Goal: Information Seeking & Learning: Learn about a topic

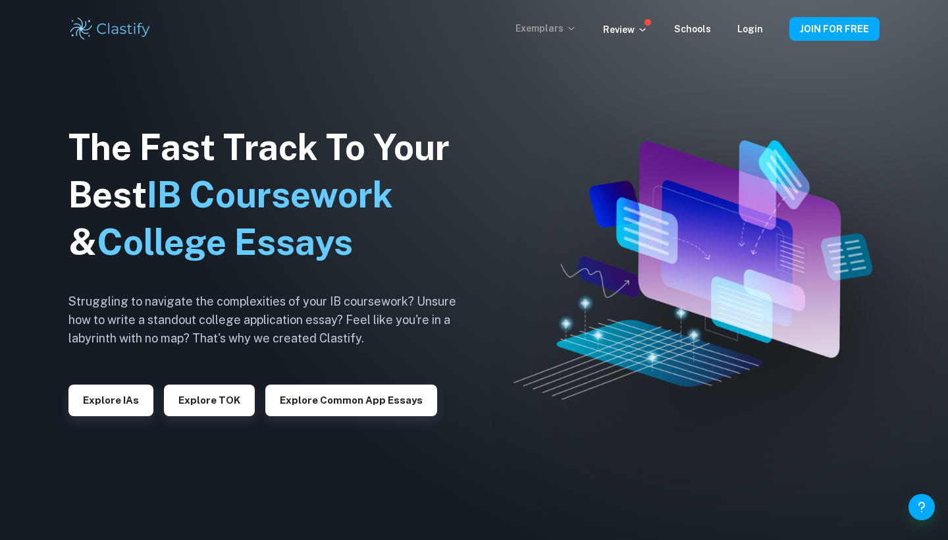
click at [535, 32] on p "Exemplars" at bounding box center [545, 28] width 61 height 14
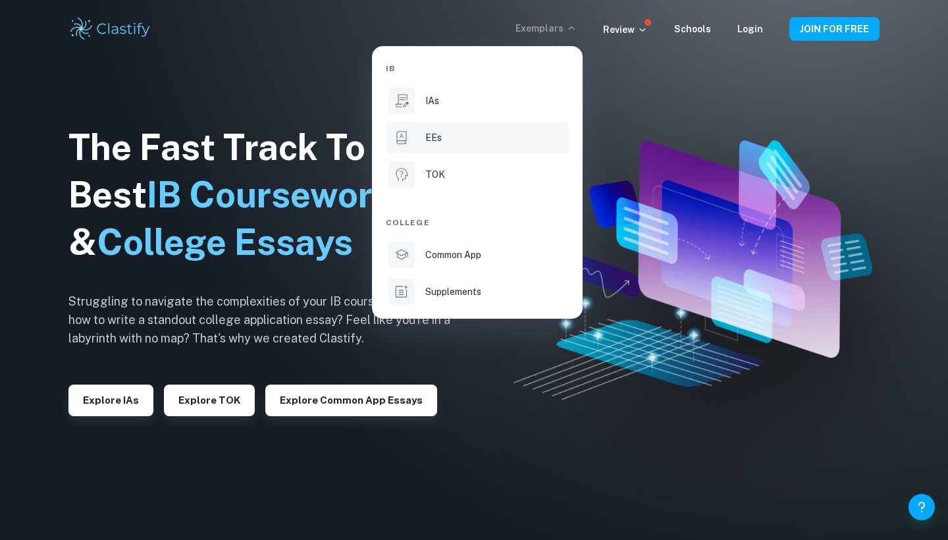
click at [452, 140] on div "EEs" at bounding box center [495, 137] width 141 height 14
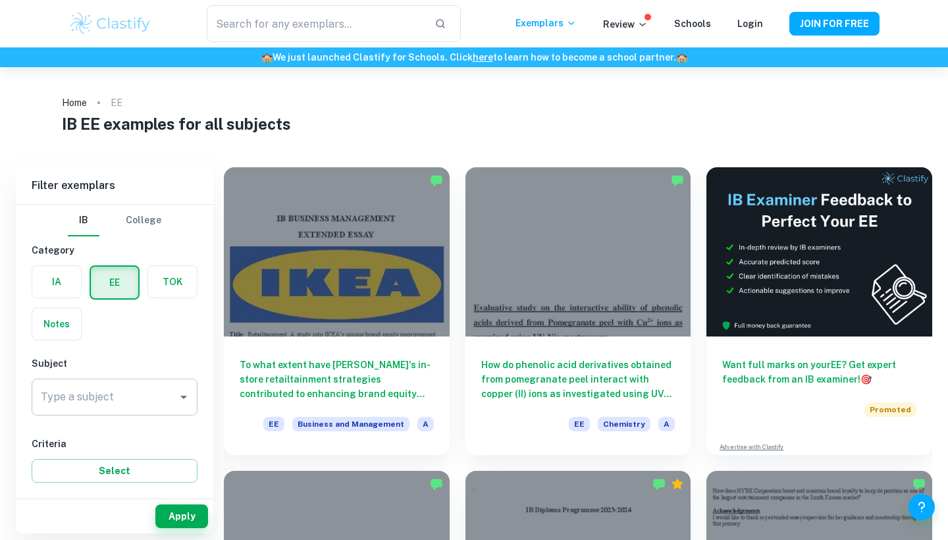
click at [108, 401] on div "Type a subject Type a subject" at bounding box center [115, 396] width 166 height 37
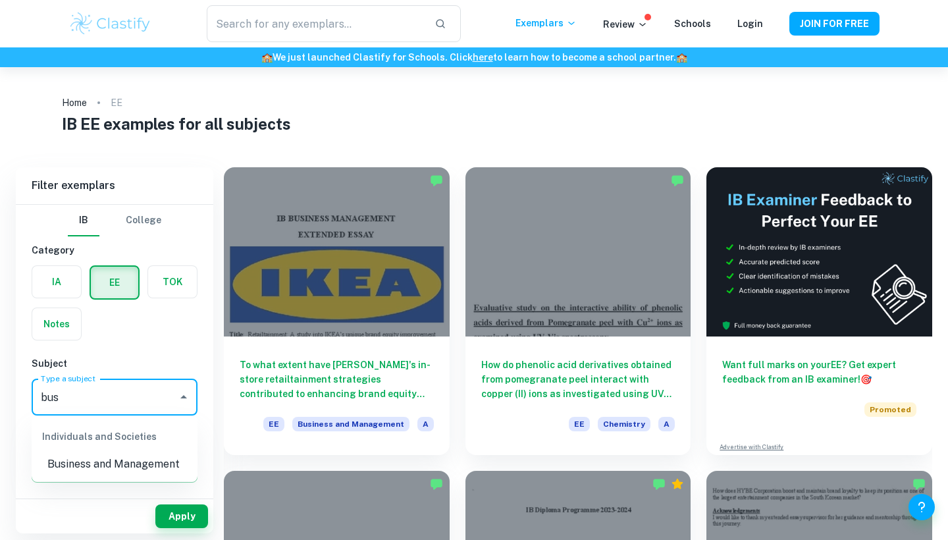
click at [110, 471] on li "Business and Management" at bounding box center [115, 464] width 166 height 24
type input "Business and Management"
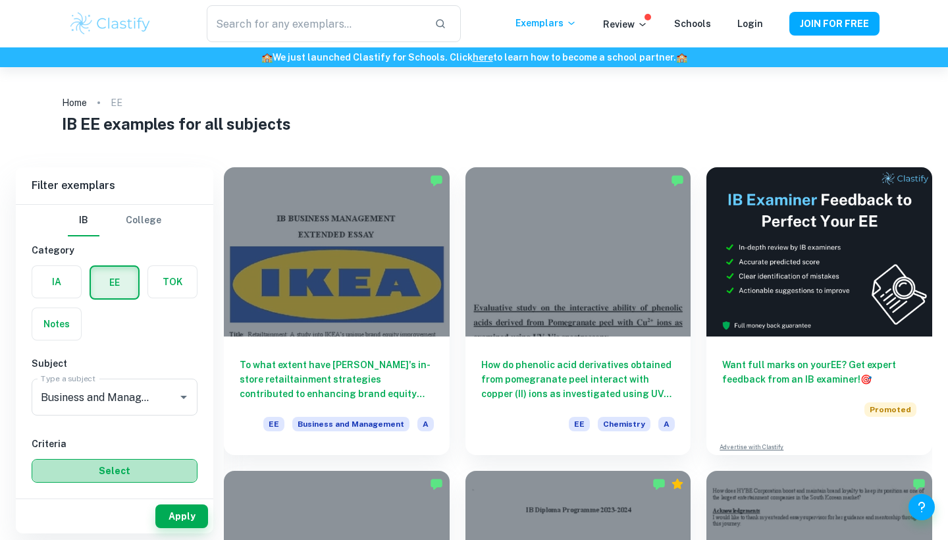
click at [118, 474] on button "Select" at bounding box center [115, 471] width 166 height 24
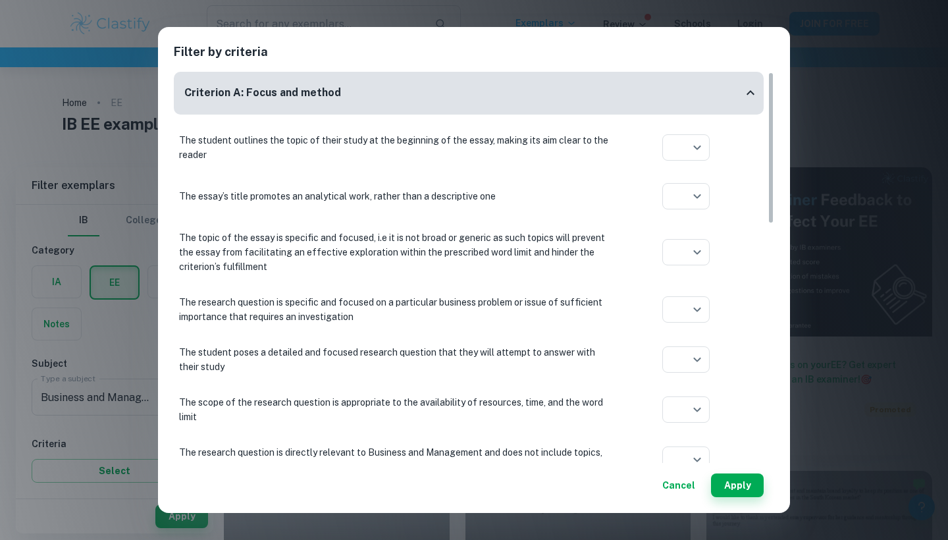
click at [690, 483] on button "Cancel" at bounding box center [678, 485] width 43 height 24
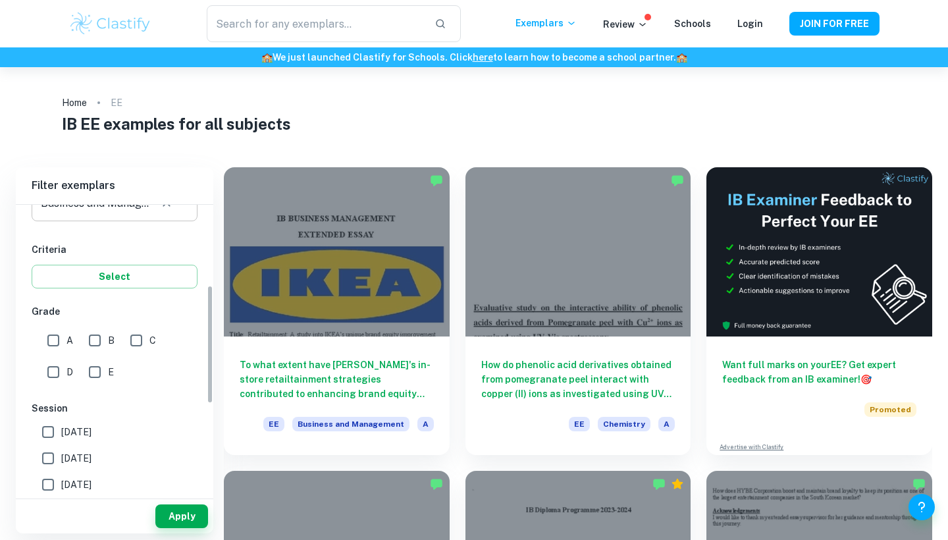
scroll to position [195, 0]
click at [57, 336] on input "A" at bounding box center [53, 339] width 26 height 26
checkbox input "true"
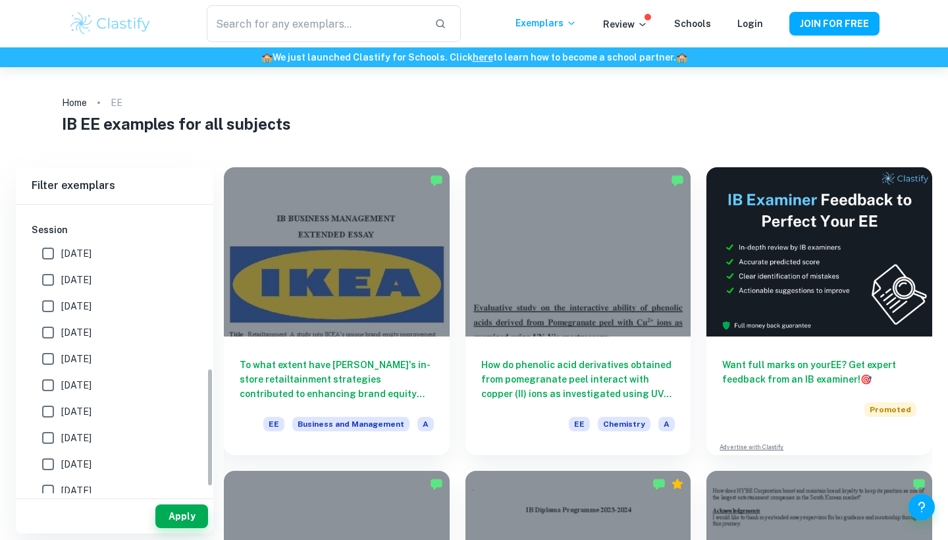
scroll to position [394, 0]
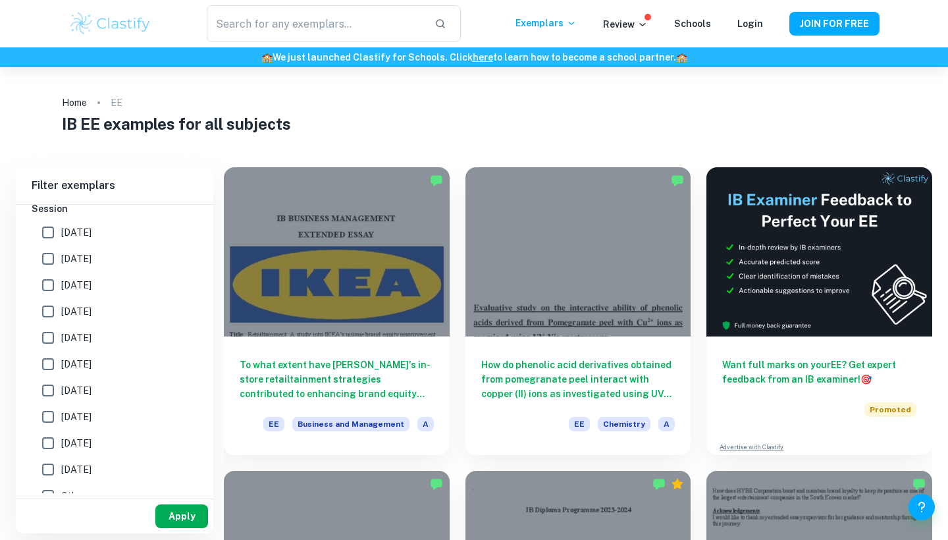
click at [178, 517] on button "Apply" at bounding box center [181, 516] width 53 height 24
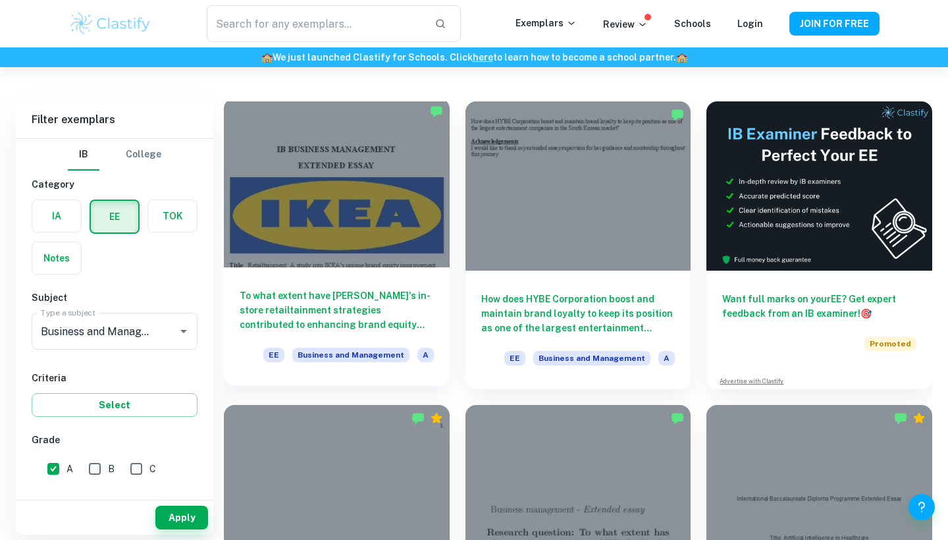
scroll to position [67, 0]
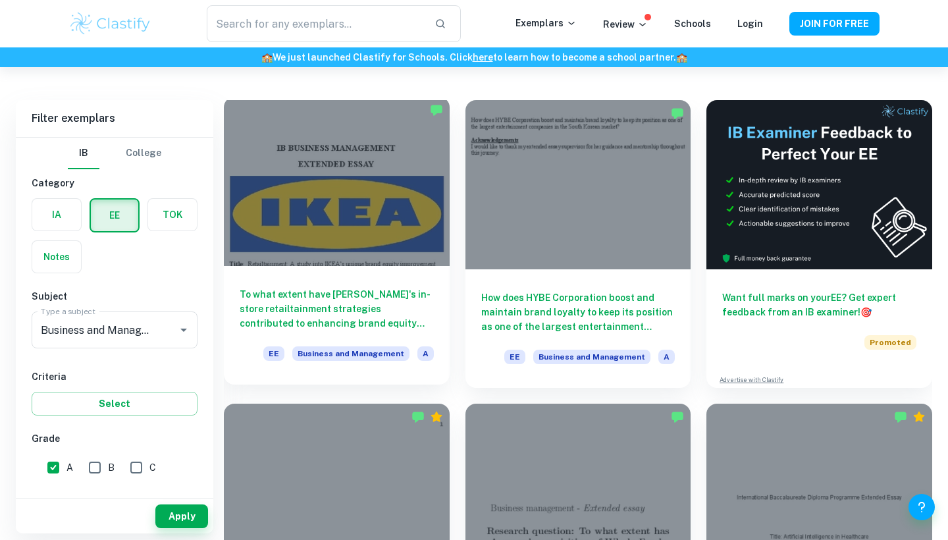
click at [357, 317] on h6 "To what extent have [PERSON_NAME]'s in-store retailtainment strategies contribu…" at bounding box center [337, 308] width 194 height 43
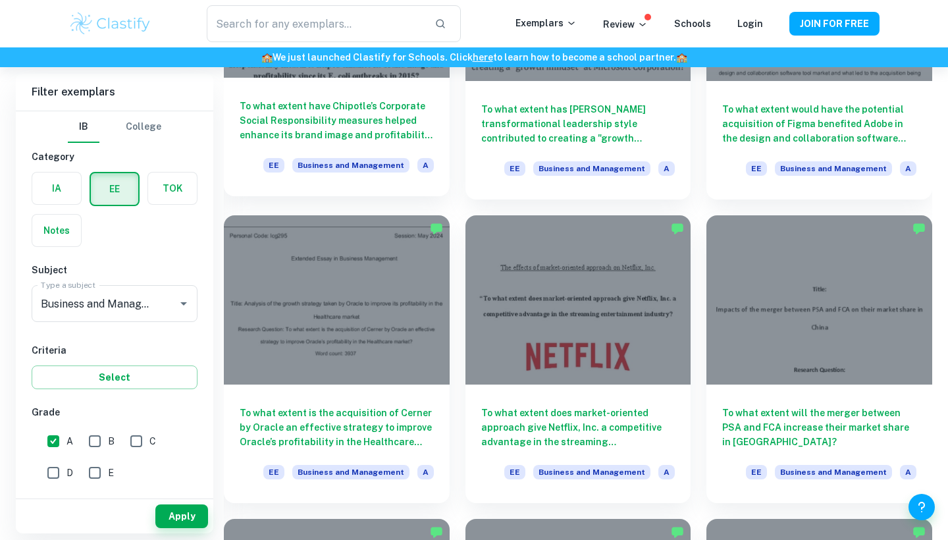
scroll to position [1166, 0]
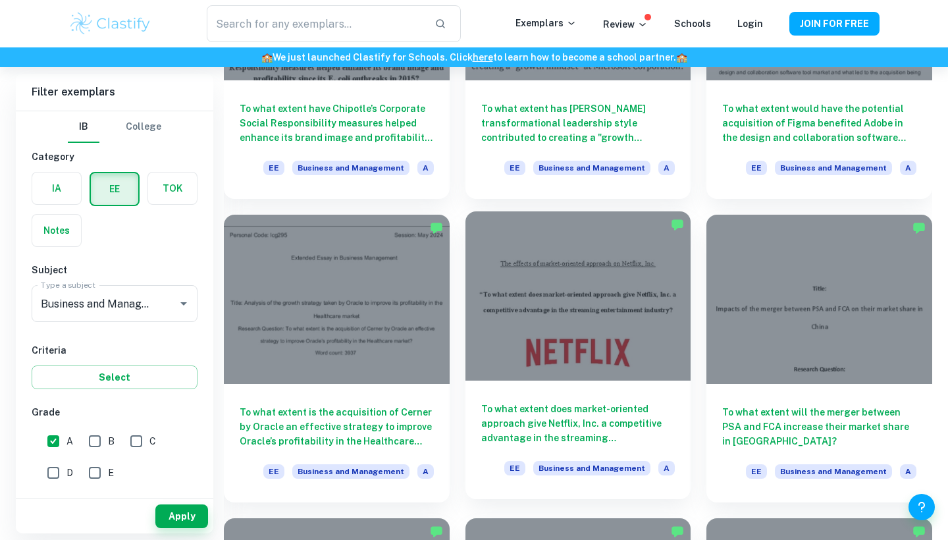
click at [585, 335] on div at bounding box center [578, 295] width 226 height 169
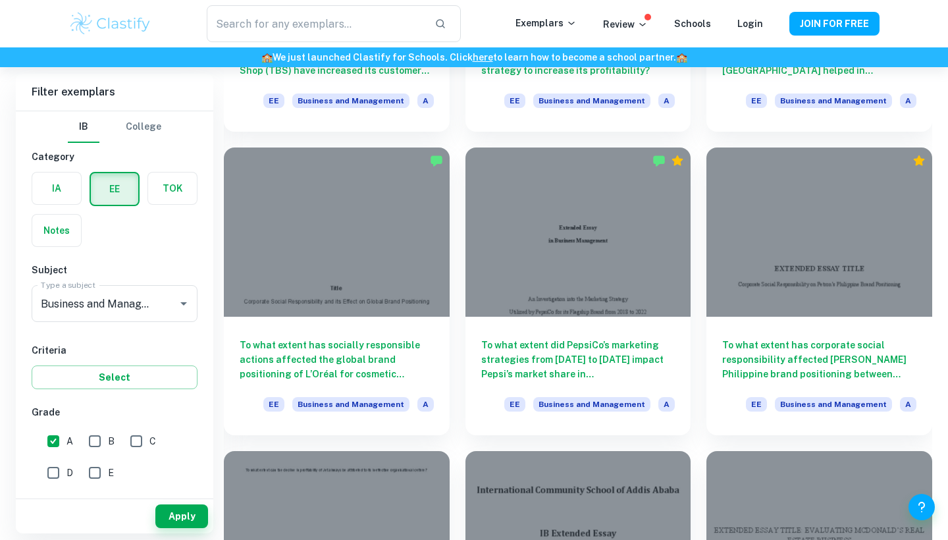
scroll to position [2753, 0]
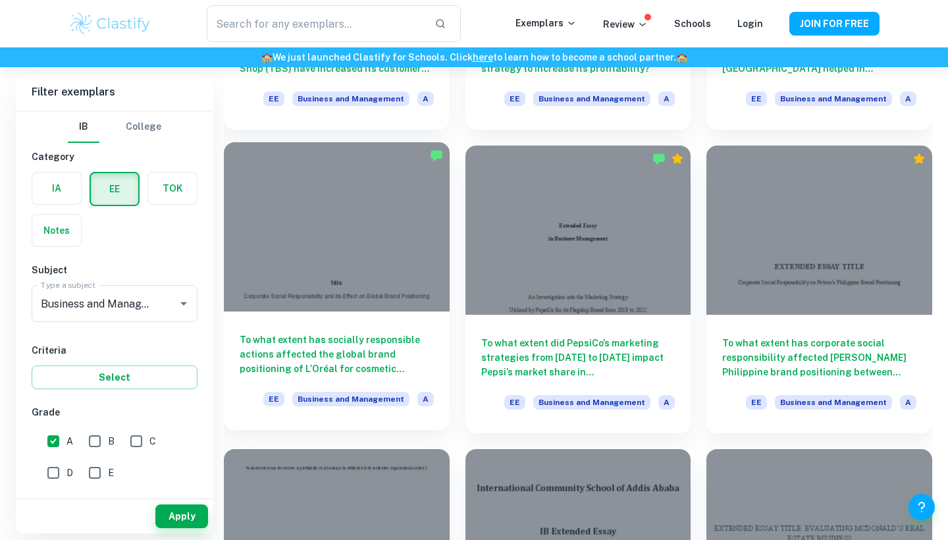
click at [334, 262] on div at bounding box center [337, 226] width 226 height 169
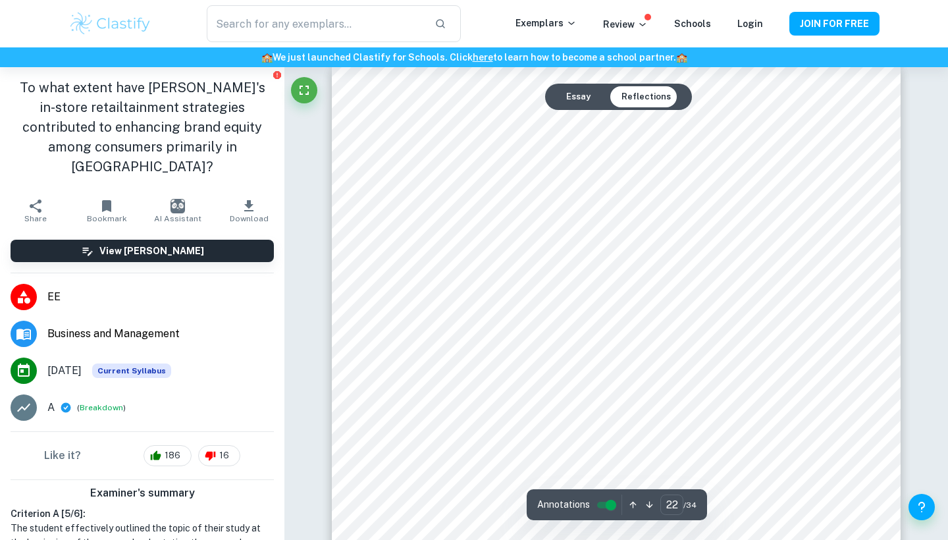
scroll to position [17478, 0]
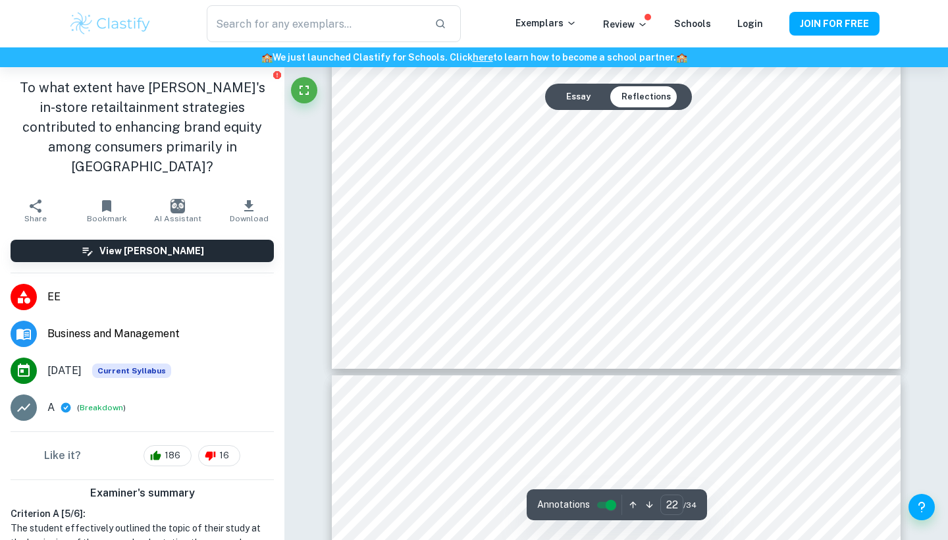
type input "23"
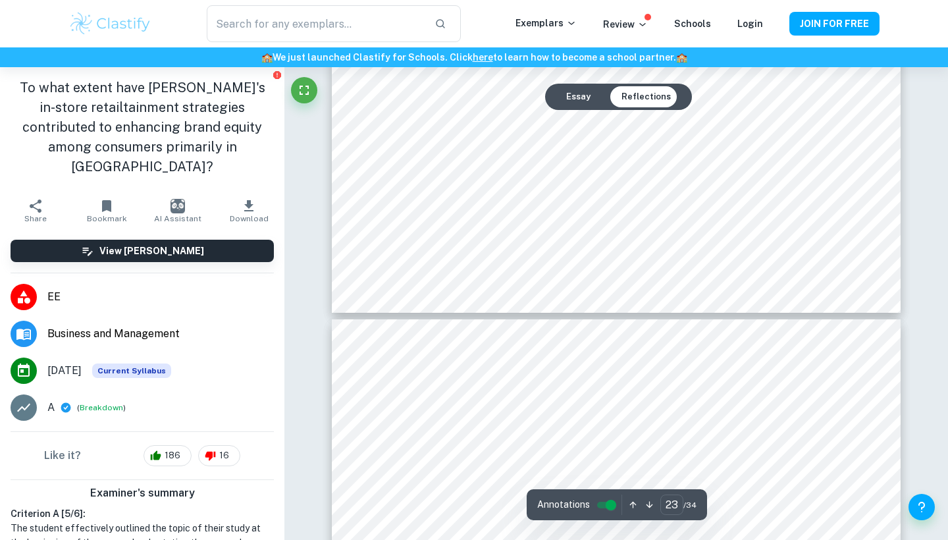
scroll to position [18870, 0]
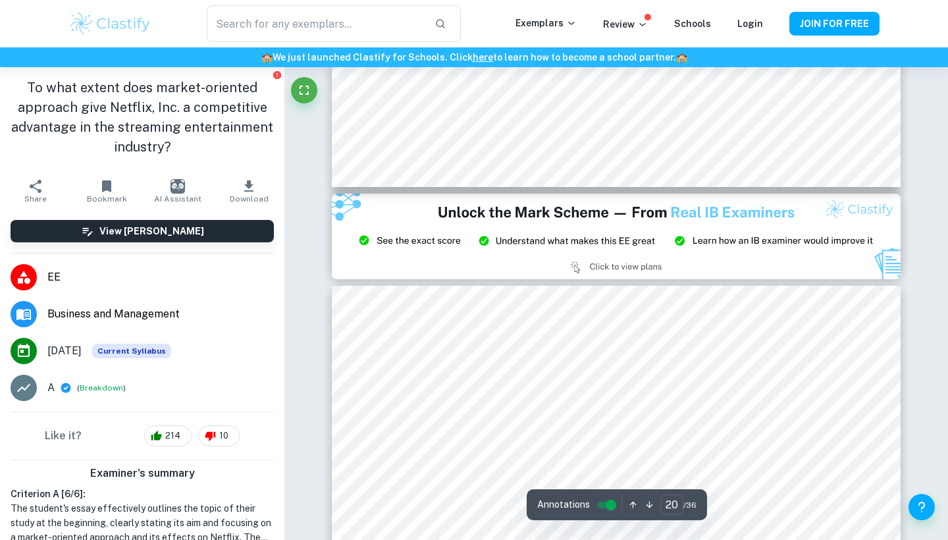
scroll to position [15105, 0]
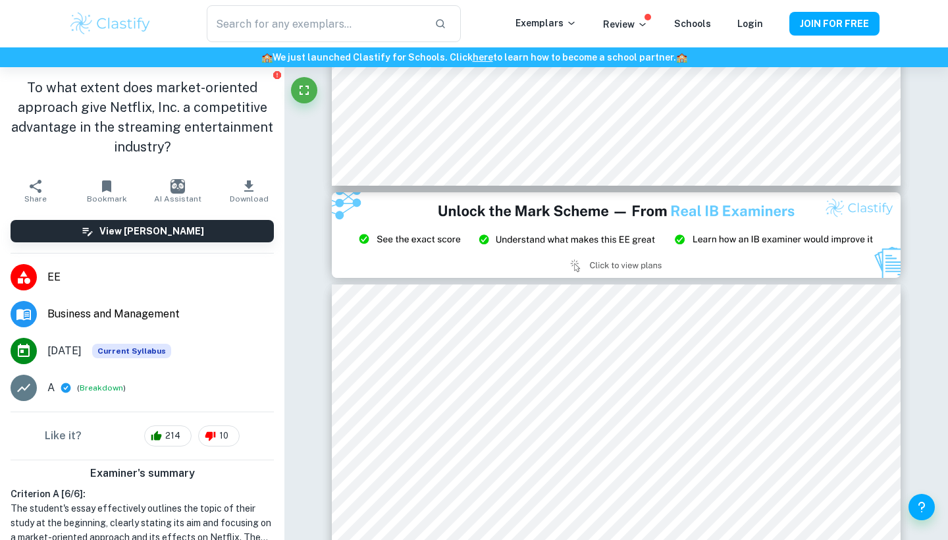
type input "21"
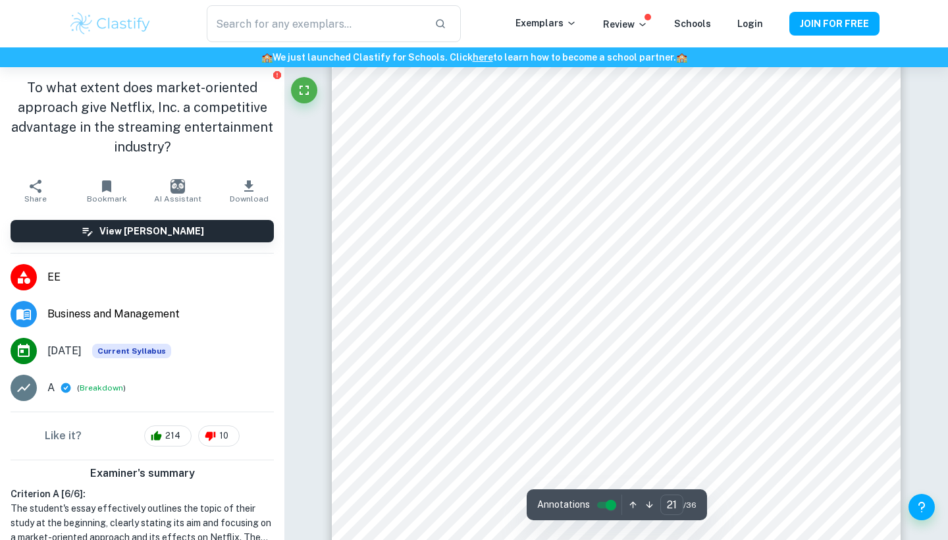
scroll to position [15520, 0]
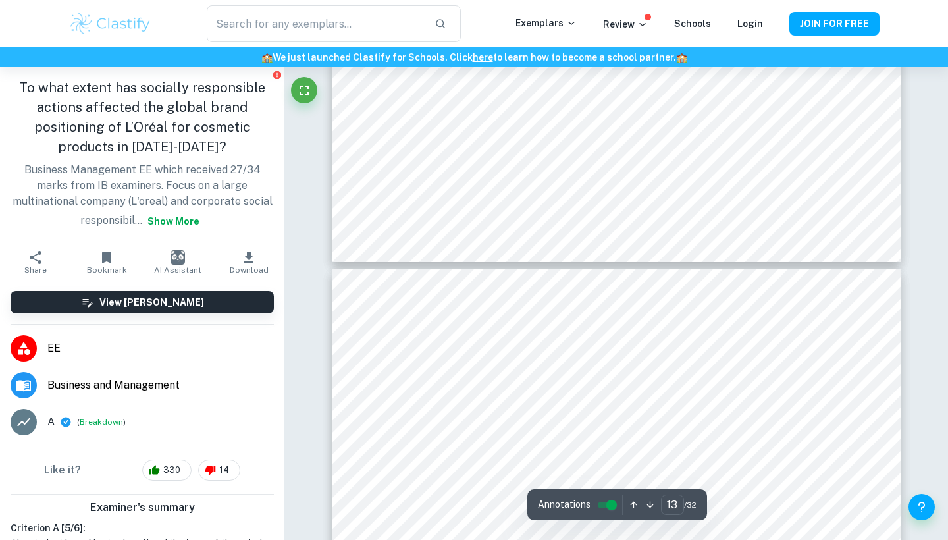
scroll to position [9962, 1]
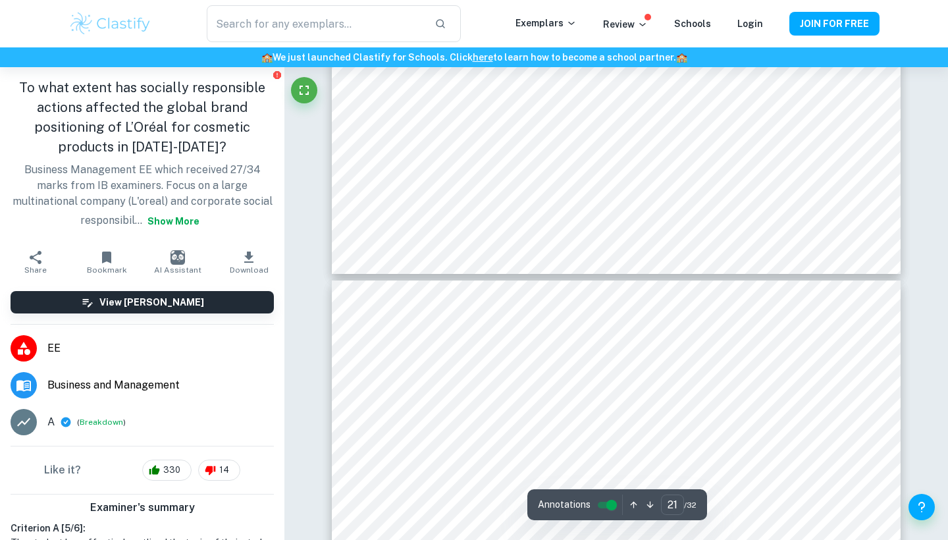
type input "22"
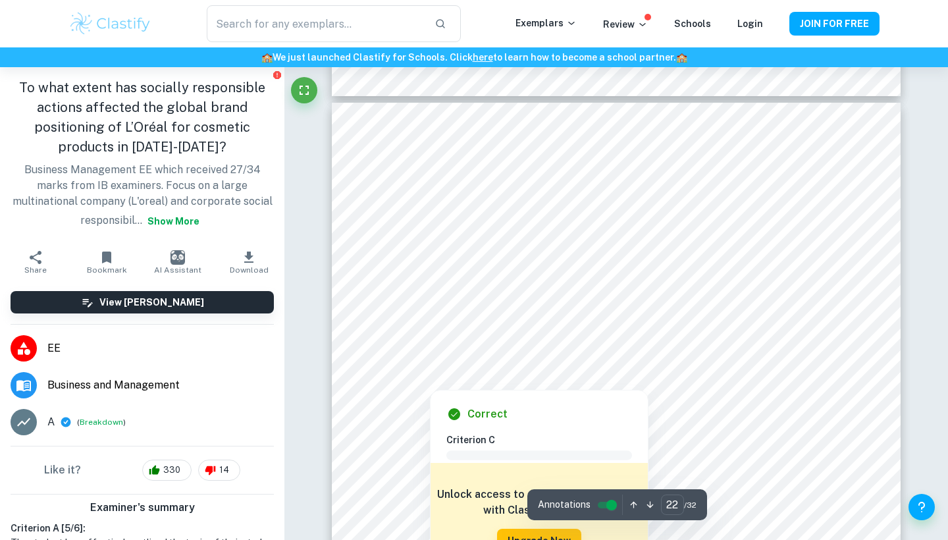
scroll to position [17455, 0]
